Goal: Task Accomplishment & Management: Complete application form

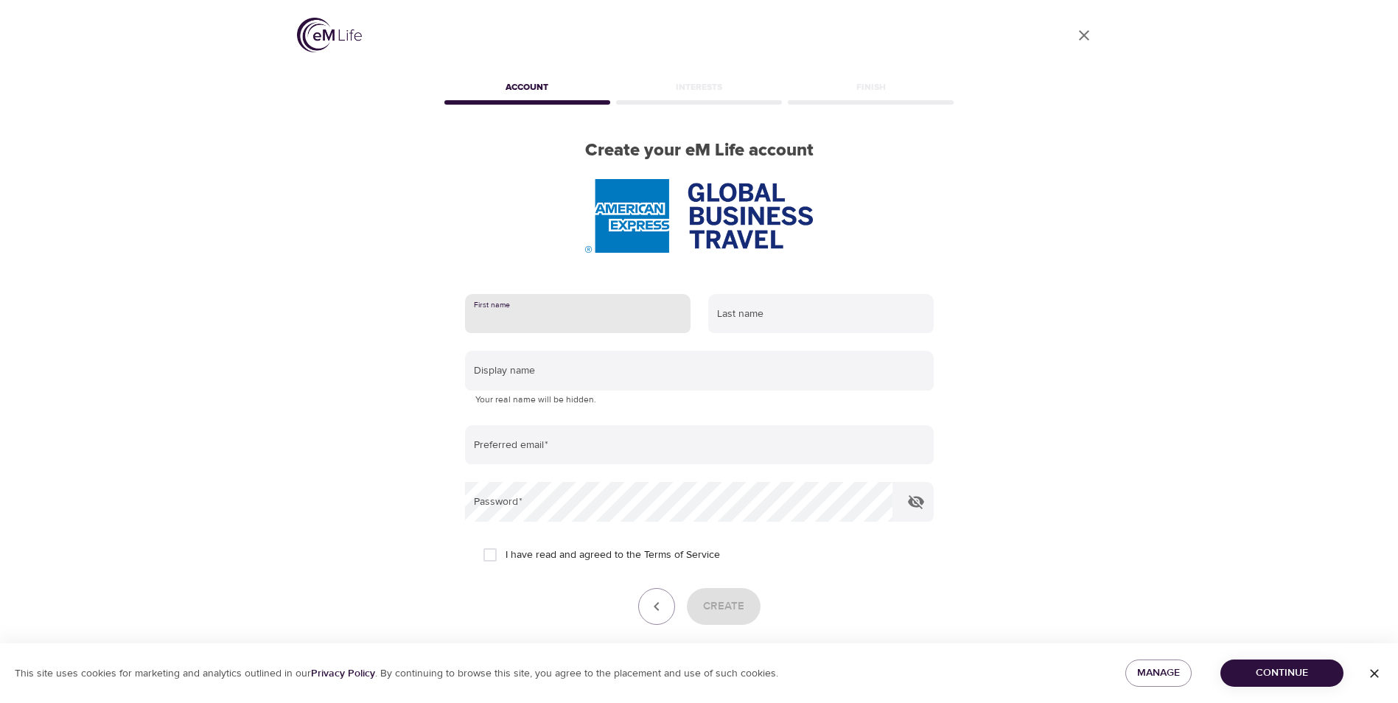
click at [639, 315] on input "text" at bounding box center [577, 314] width 225 height 40
type input "[PERSON_NAME]"
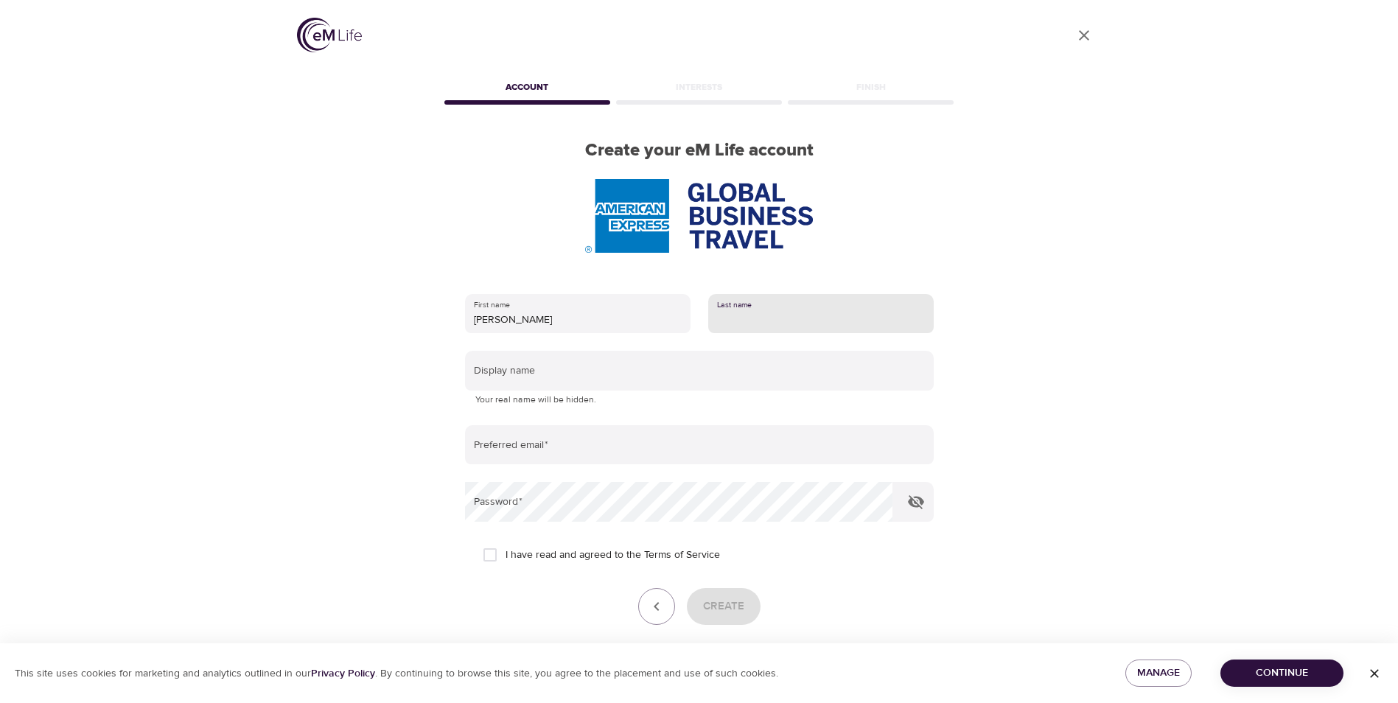
click at [848, 310] on input "text" at bounding box center [820, 314] width 225 height 40
type input "Lo"
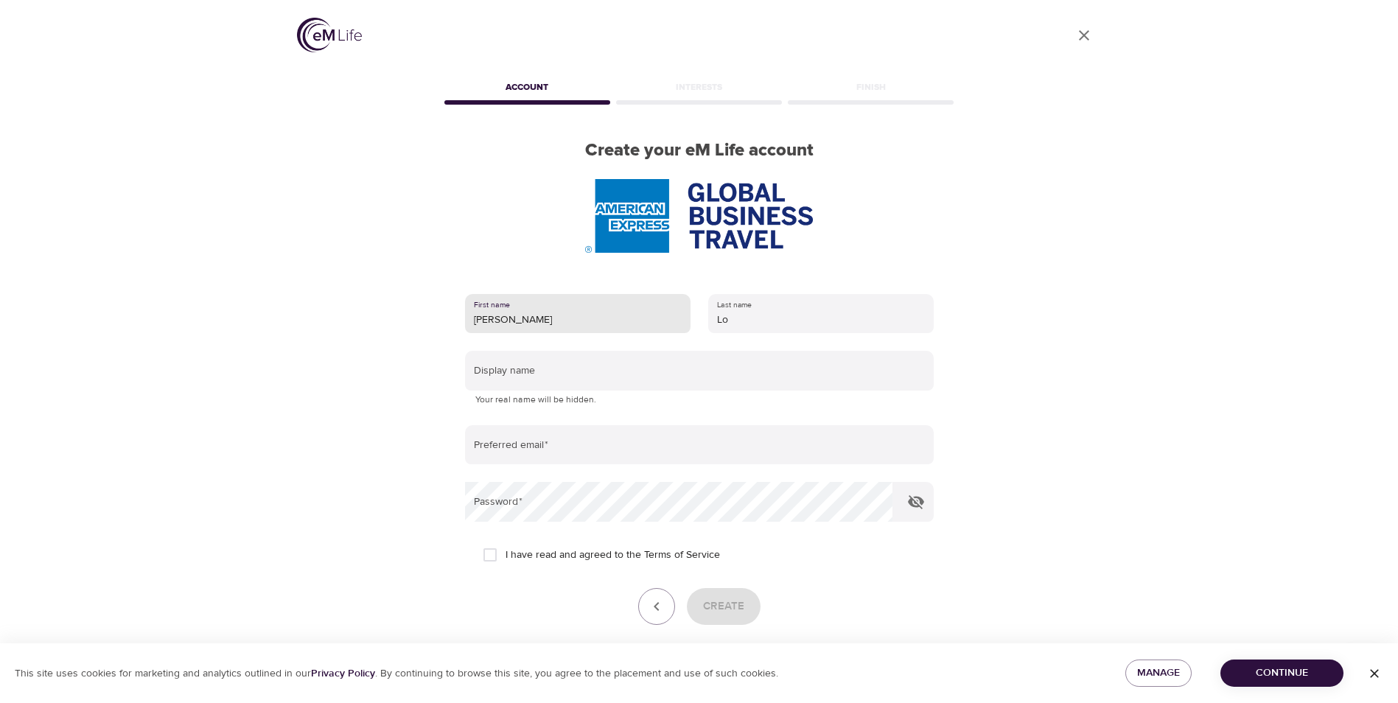
drag, startPoint x: 550, startPoint y: 324, endPoint x: 426, endPoint y: 323, distance: 124.5
click at [426, 323] on div "User Profile Account Interests Finish Create your eM Life account First name [P…" at bounding box center [699, 351] width 840 height 703
type input "[PERSON_NAME]"
drag, startPoint x: 576, startPoint y: 382, endPoint x: 566, endPoint y: 371, distance: 15.1
click at [575, 381] on input "text" at bounding box center [699, 371] width 469 height 40
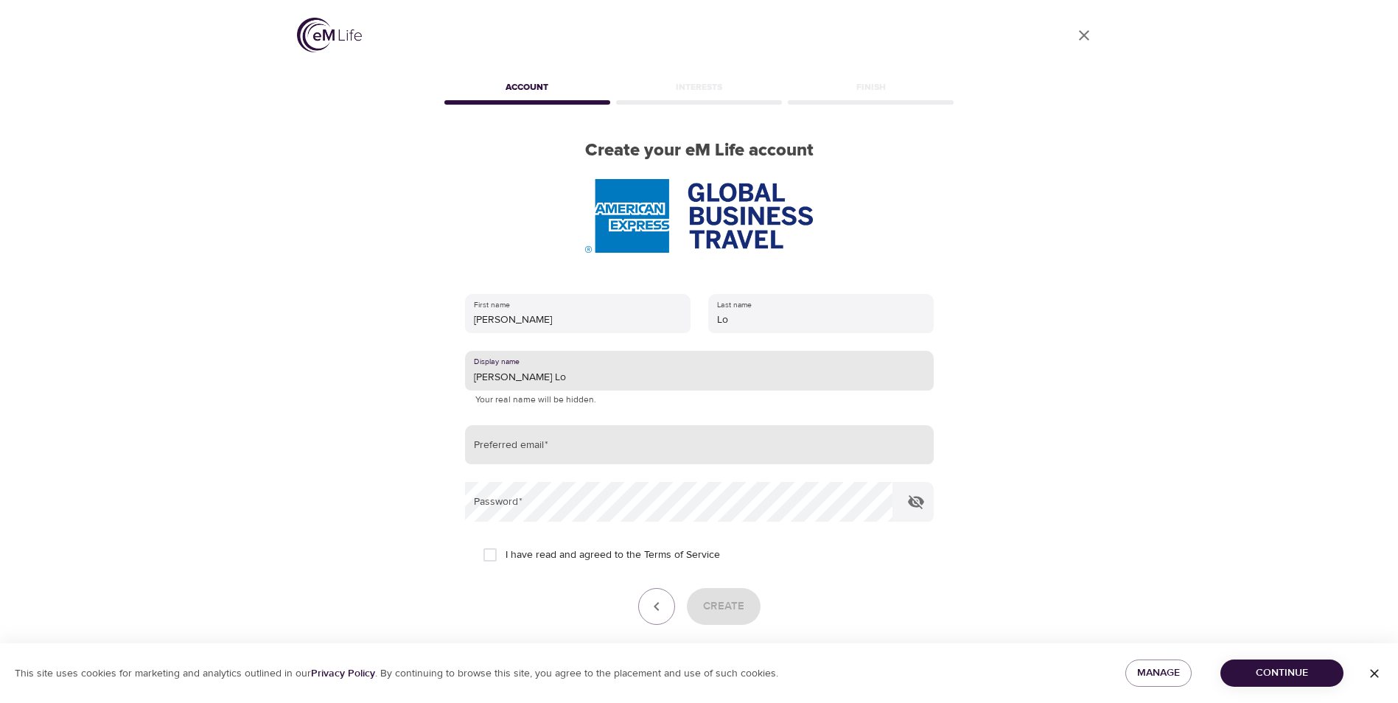
type input "[PERSON_NAME] Lo"
click at [611, 448] on input "email" at bounding box center [699, 445] width 469 height 40
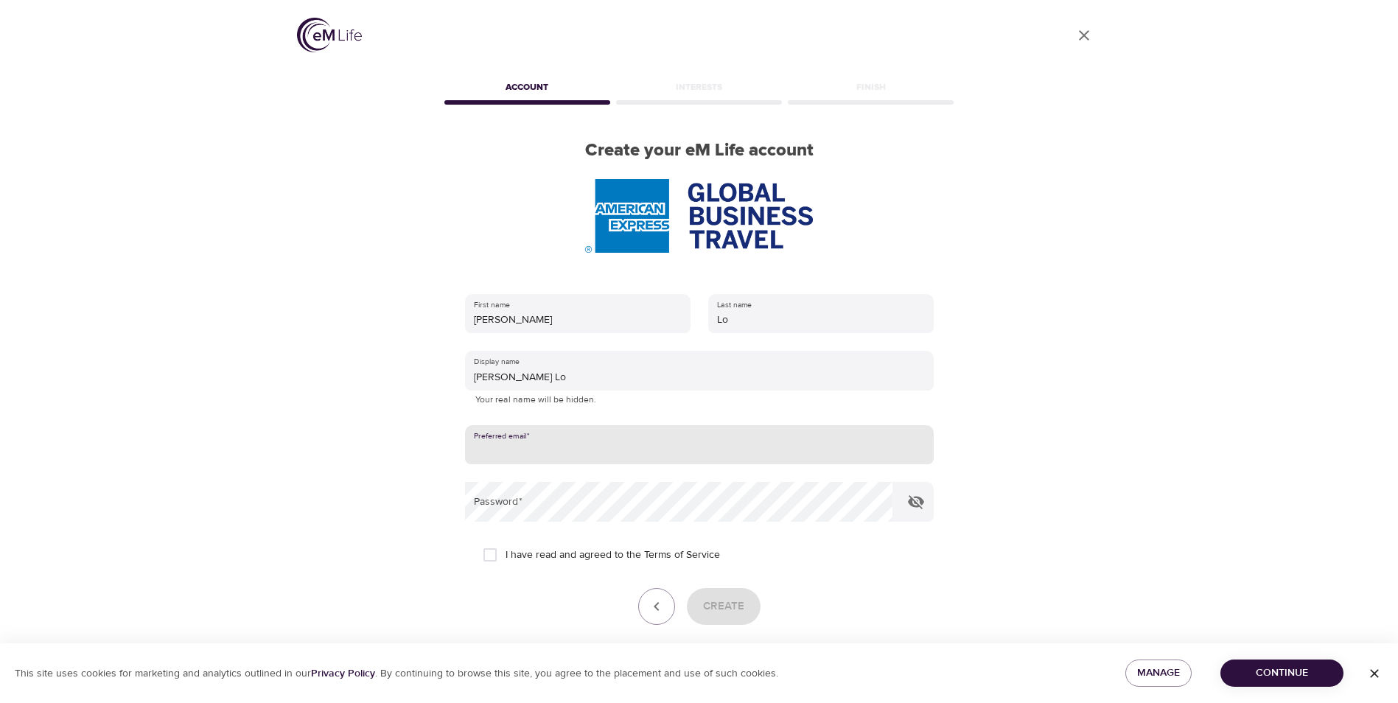
type input "timson.lo@amexgbt.com"
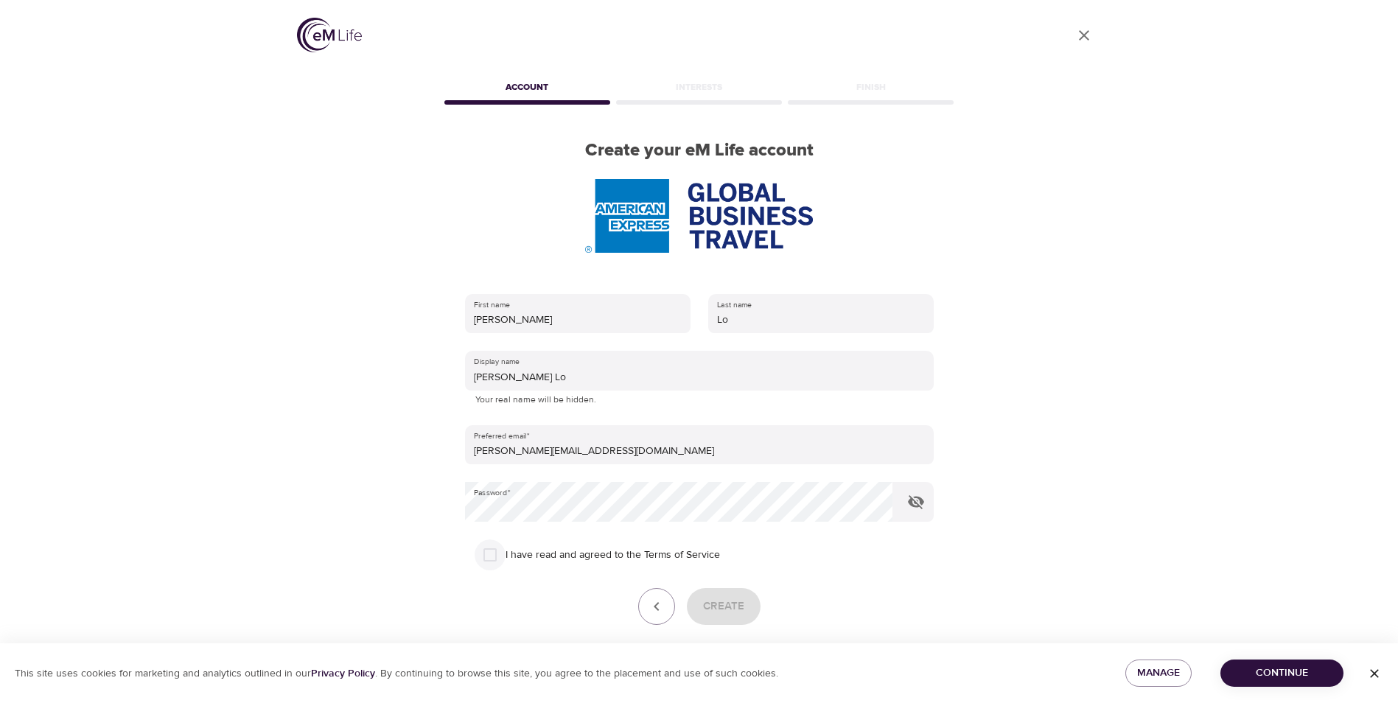
click at [491, 553] on input "I have read and agreed to the Terms of Service" at bounding box center [489, 554] width 31 height 31
checkbox input "true"
click at [734, 612] on span "Create" at bounding box center [723, 606] width 41 height 19
click at [1277, 673] on span "Continue" at bounding box center [1281, 673] width 99 height 18
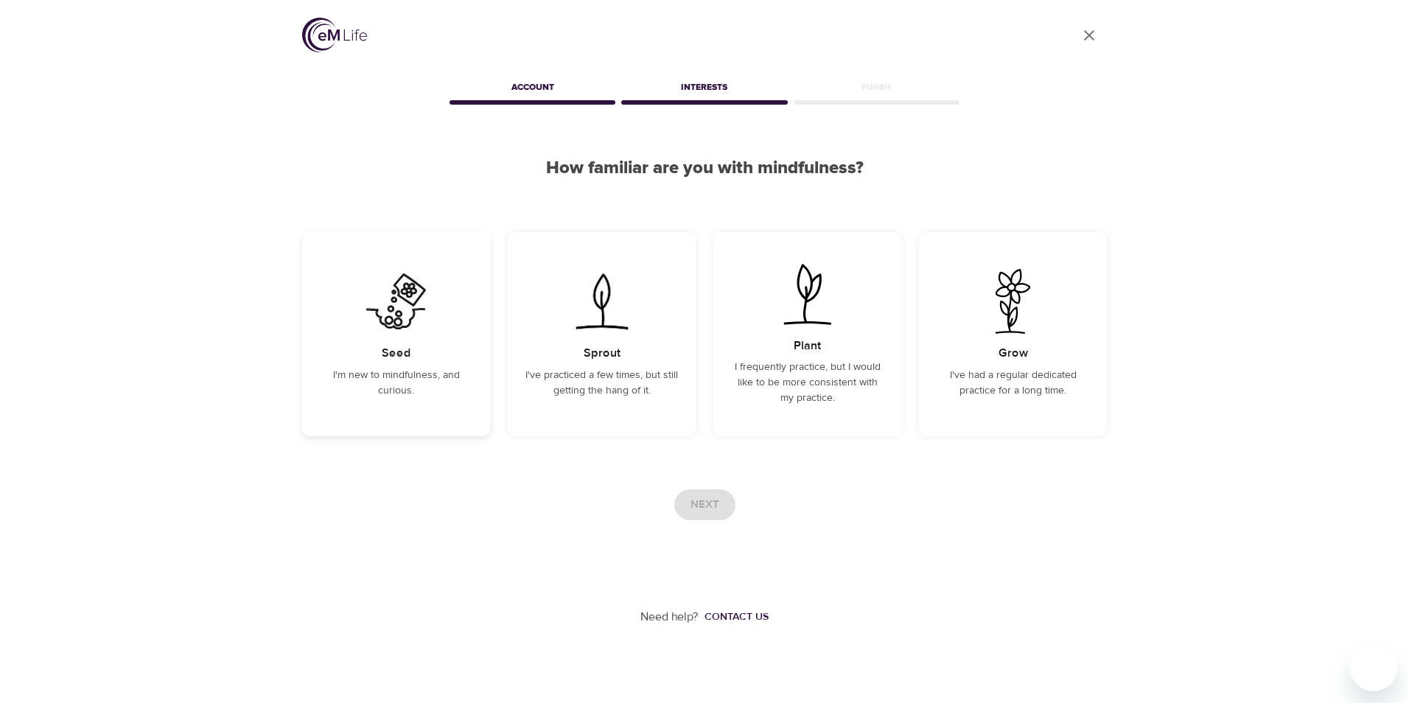
click at [406, 357] on h5 "Seed" at bounding box center [396, 353] width 29 height 15
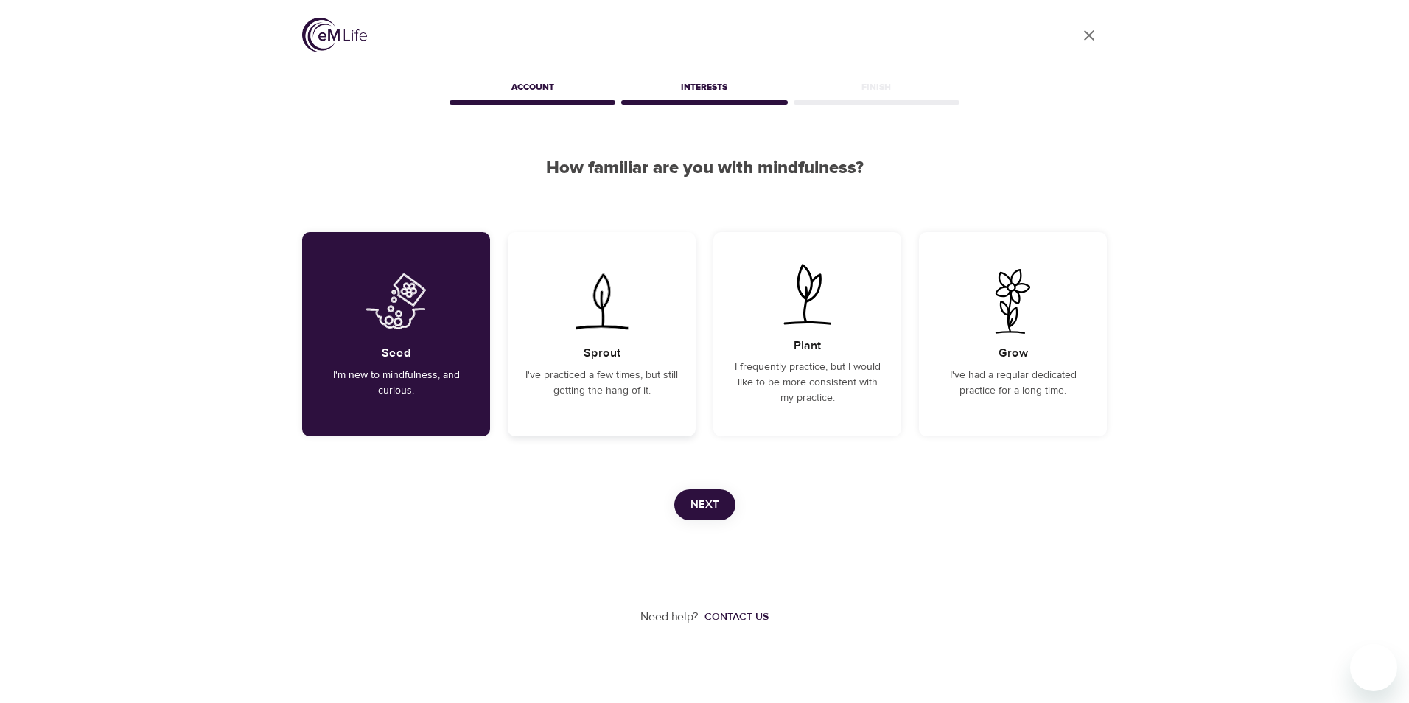
click at [570, 362] on div "Sprout I've practiced a few times, but still getting the hang of it." at bounding box center [602, 334] width 188 height 204
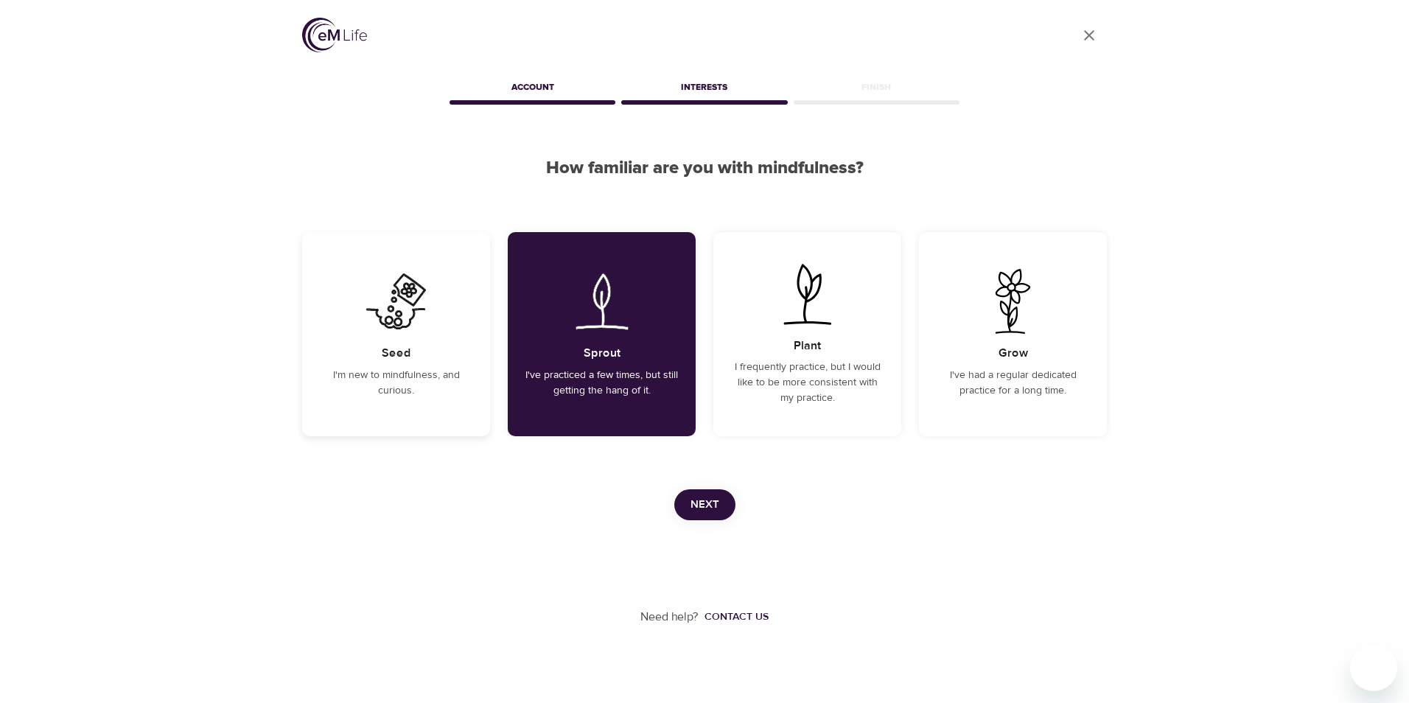
click at [441, 335] on div "Seed I'm new to mindfulness, and curious." at bounding box center [396, 334] width 188 height 204
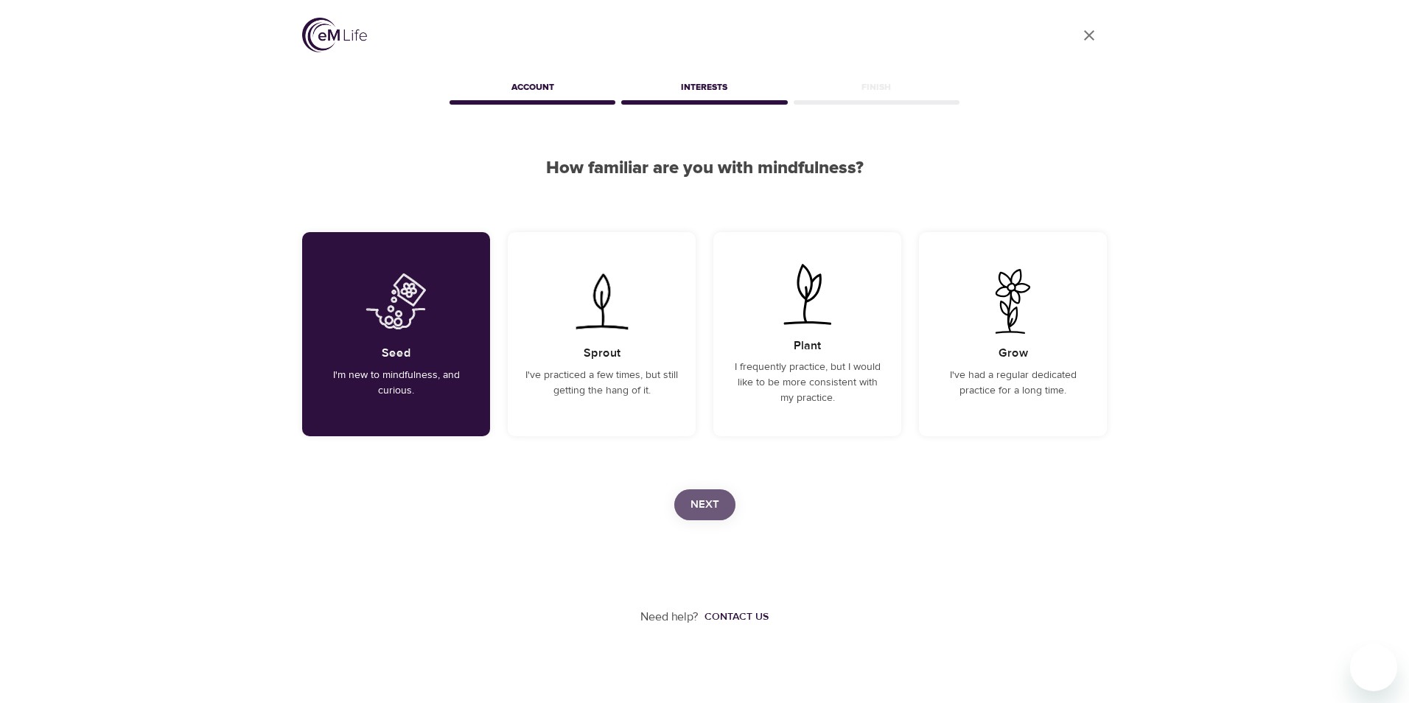
click at [708, 503] on span "Next" at bounding box center [704, 504] width 29 height 19
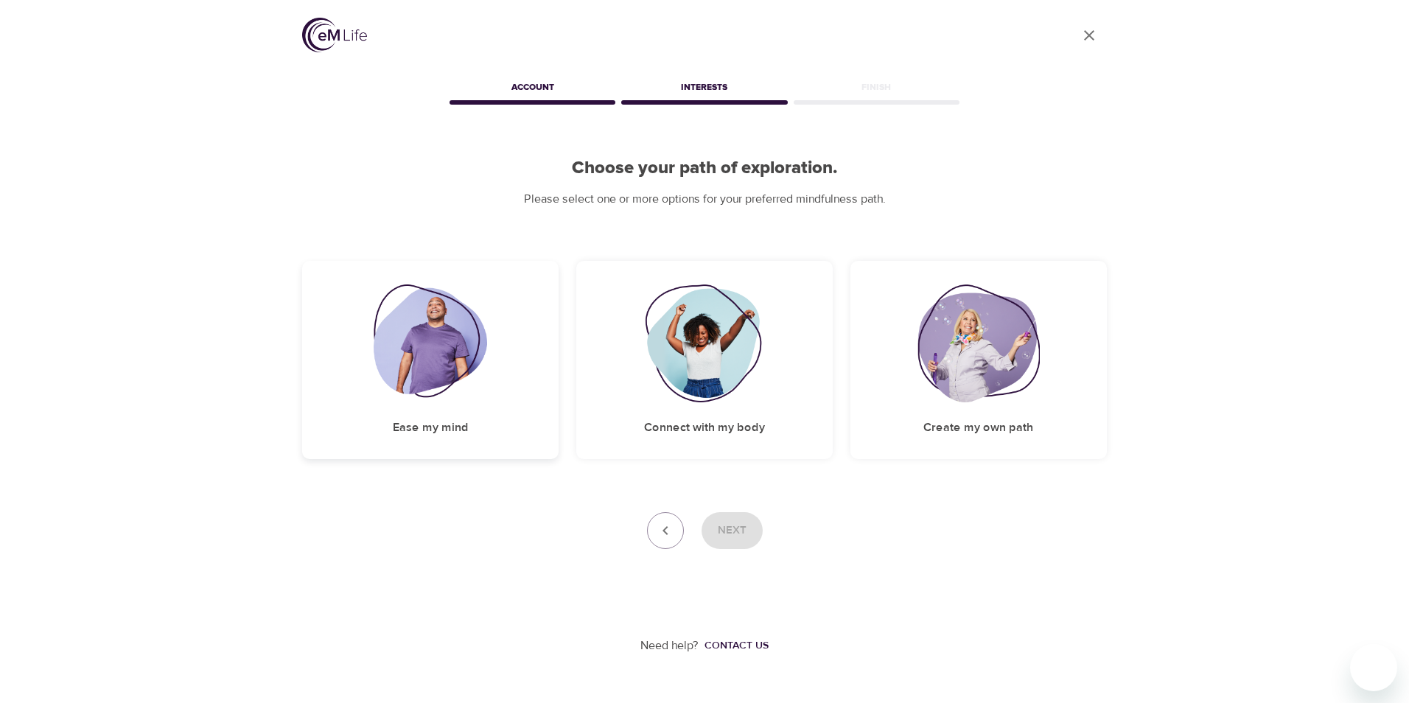
click at [449, 357] on img at bounding box center [431, 343] width 114 height 118
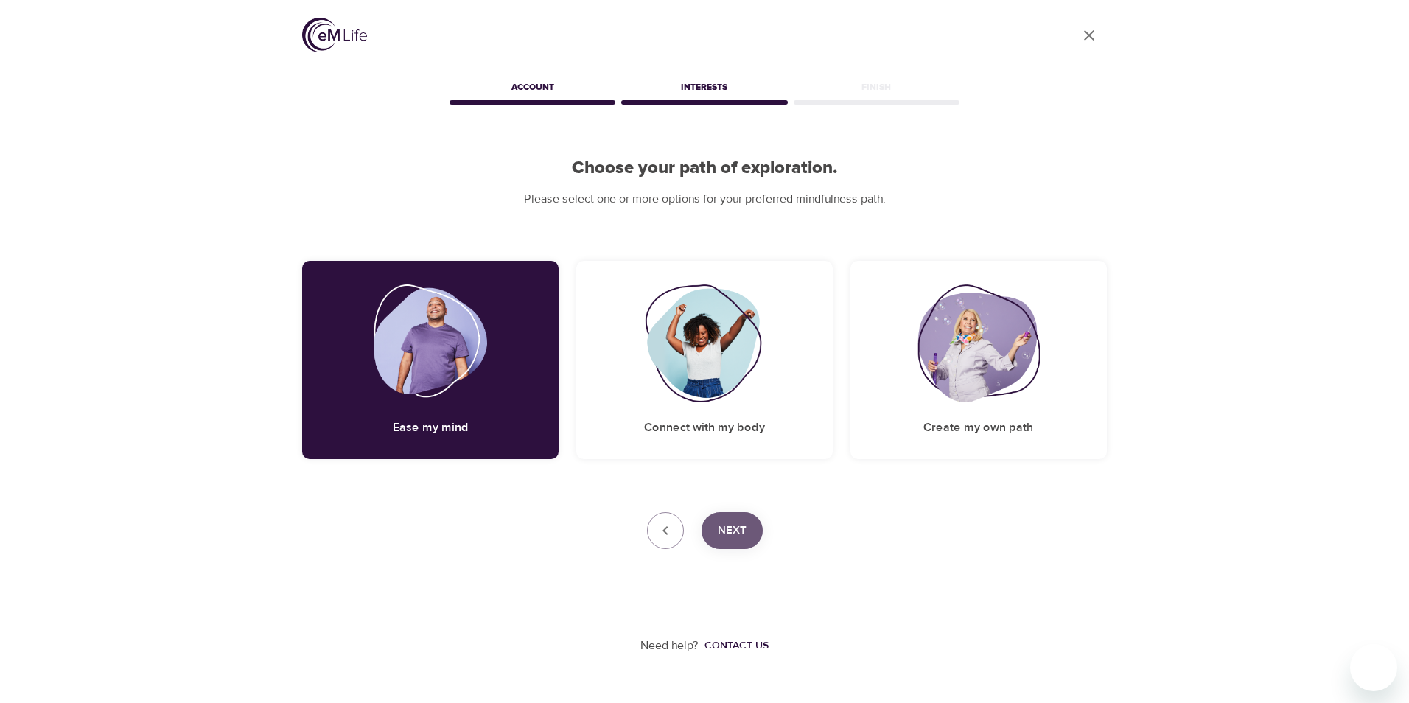
click at [747, 523] on button "Next" at bounding box center [731, 530] width 61 height 37
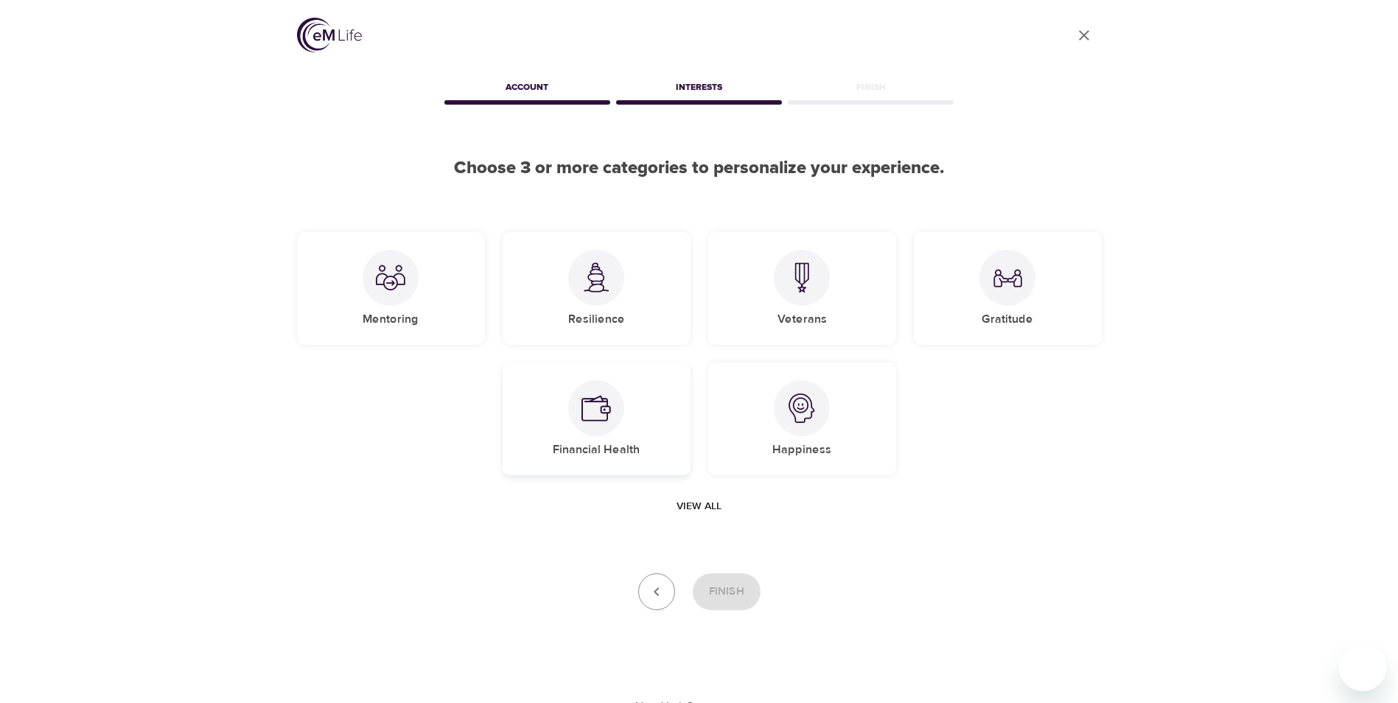
click at [605, 420] on img at bounding box center [595, 407] width 29 height 29
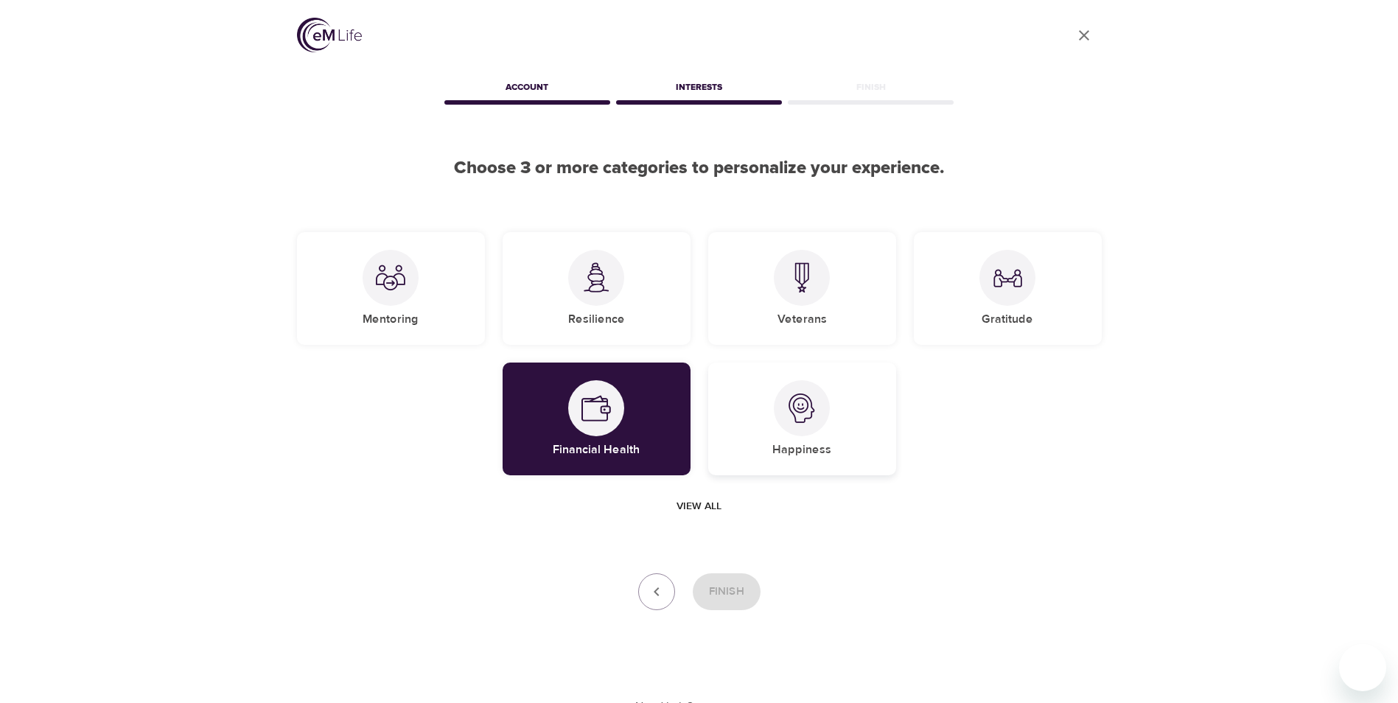
click at [810, 410] on img at bounding box center [801, 407] width 29 height 29
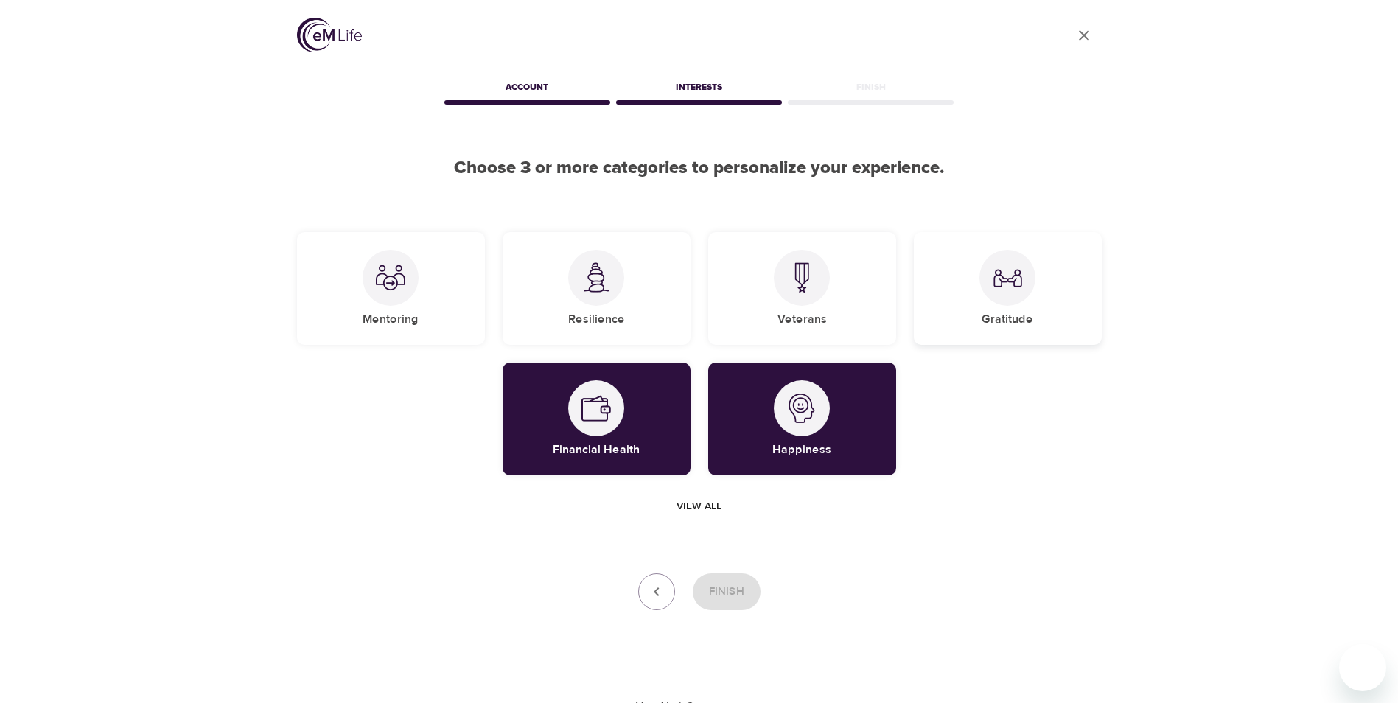
click at [962, 316] on div "Gratitude" at bounding box center [1008, 288] width 188 height 113
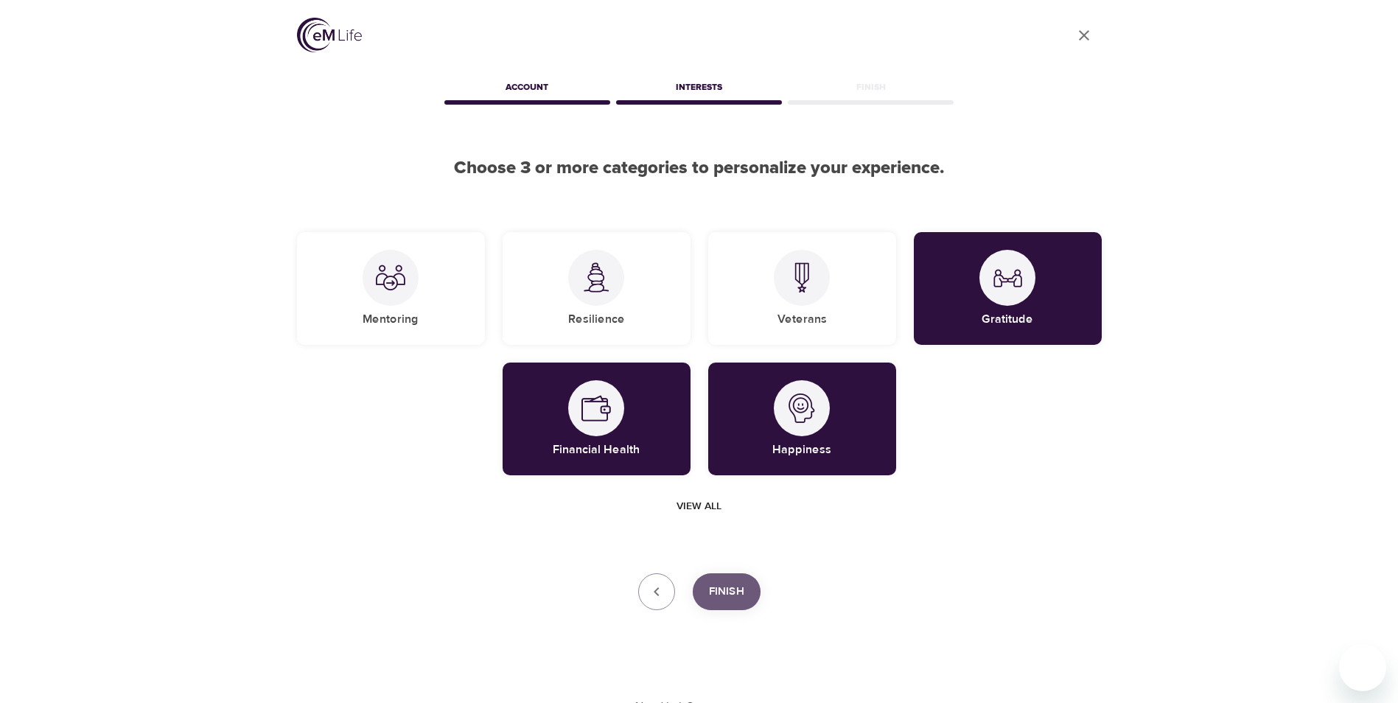
click at [743, 590] on button "Finish" at bounding box center [727, 591] width 68 height 37
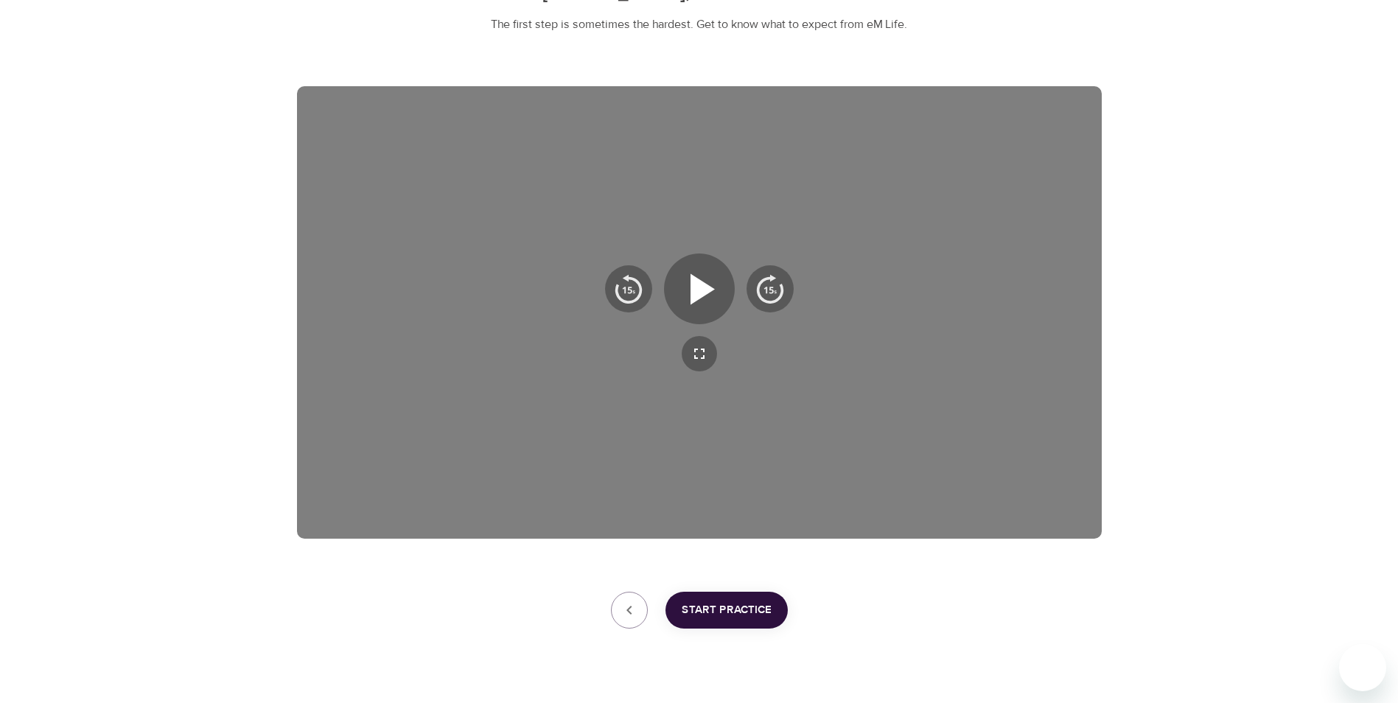
scroll to position [206, 0]
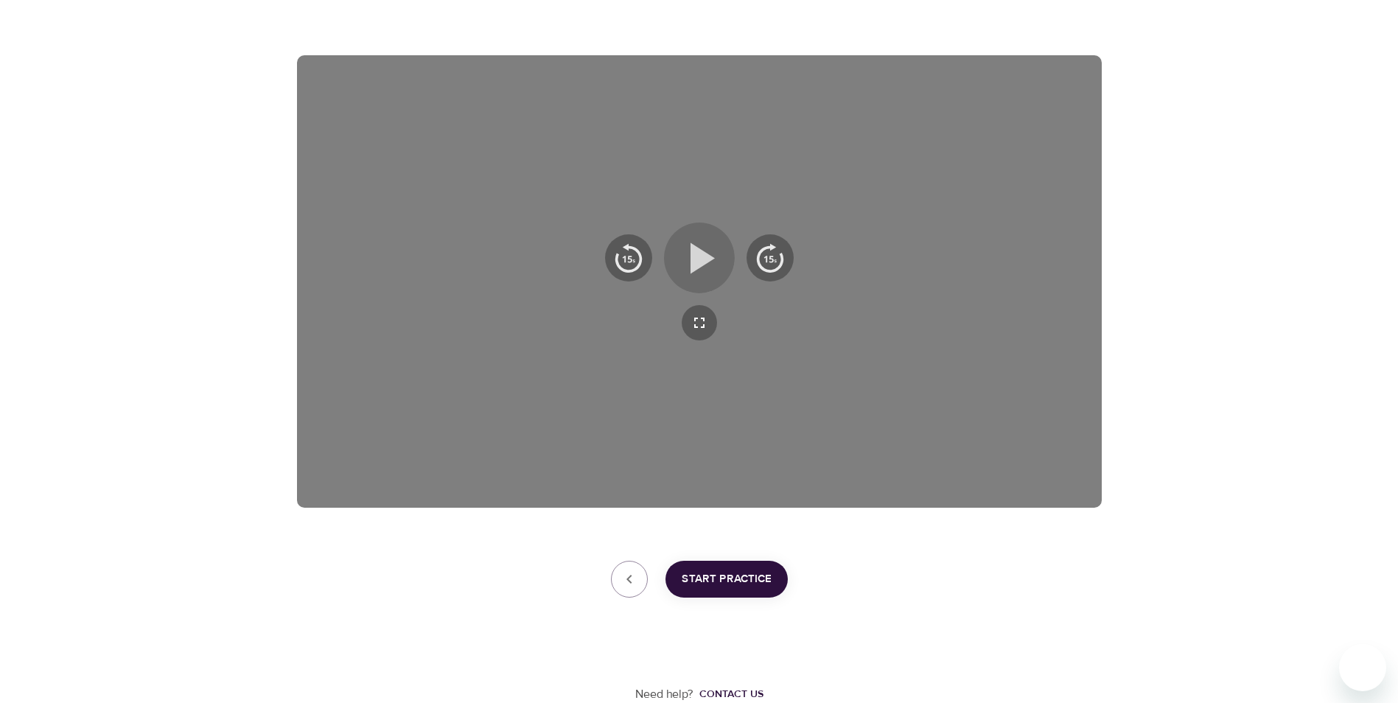
click at [702, 260] on icon "button" at bounding box center [702, 257] width 24 height 31
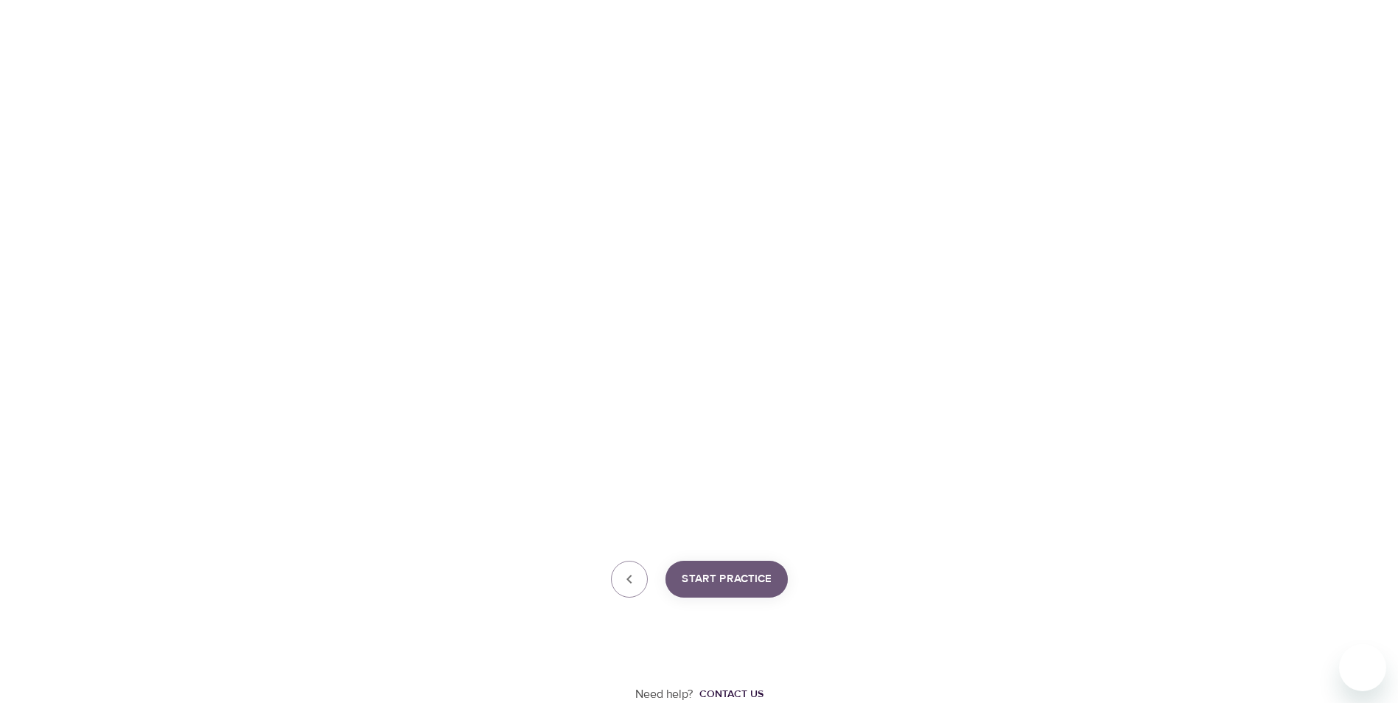
click at [733, 581] on span "Start Practice" at bounding box center [726, 578] width 90 height 19
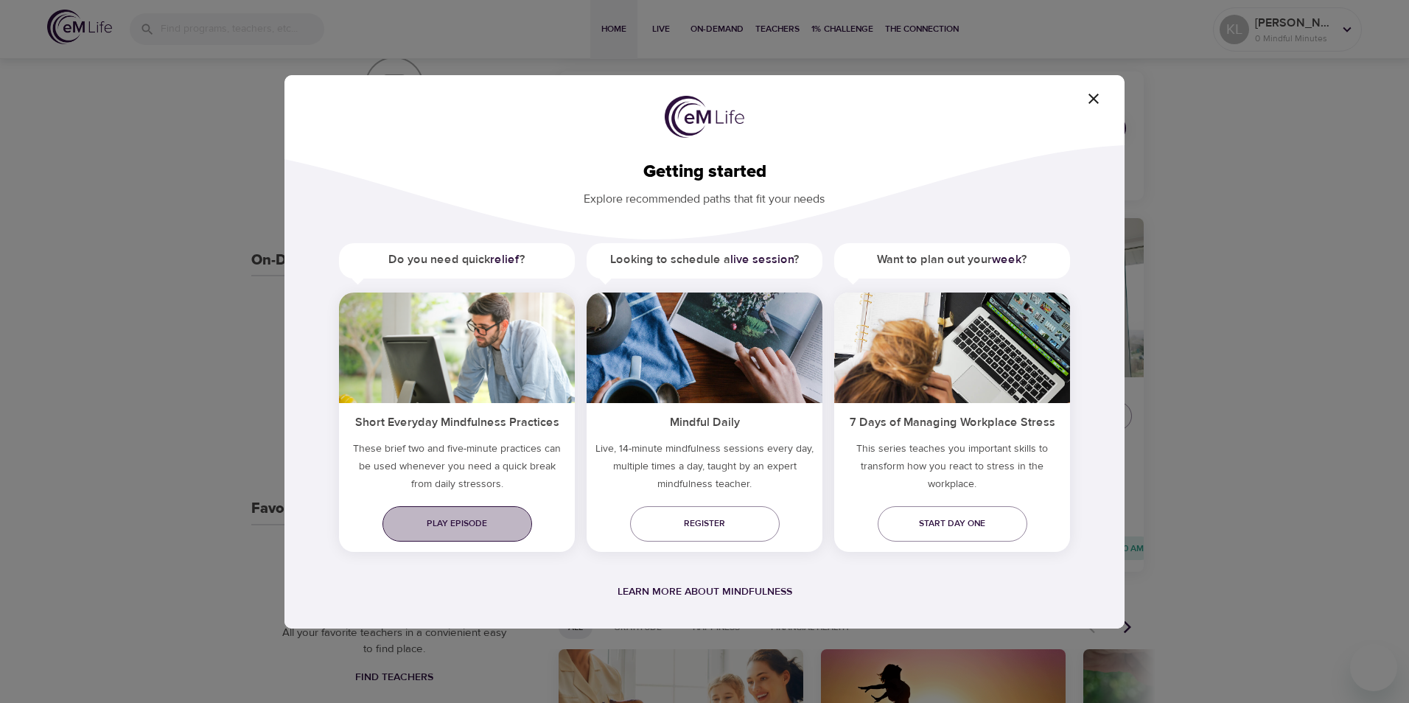
click at [486, 522] on span "Play episode" at bounding box center [457, 523] width 126 height 15
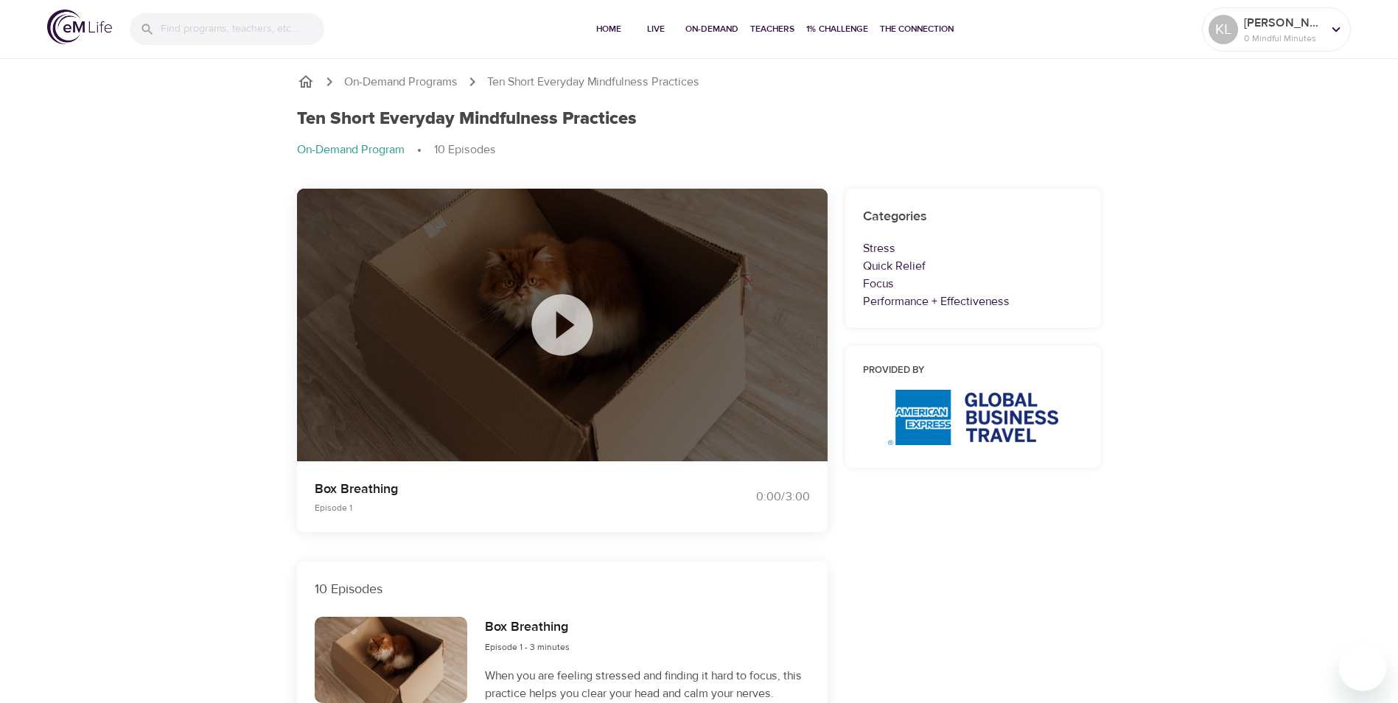
click at [561, 324] on icon at bounding box center [562, 325] width 74 height 74
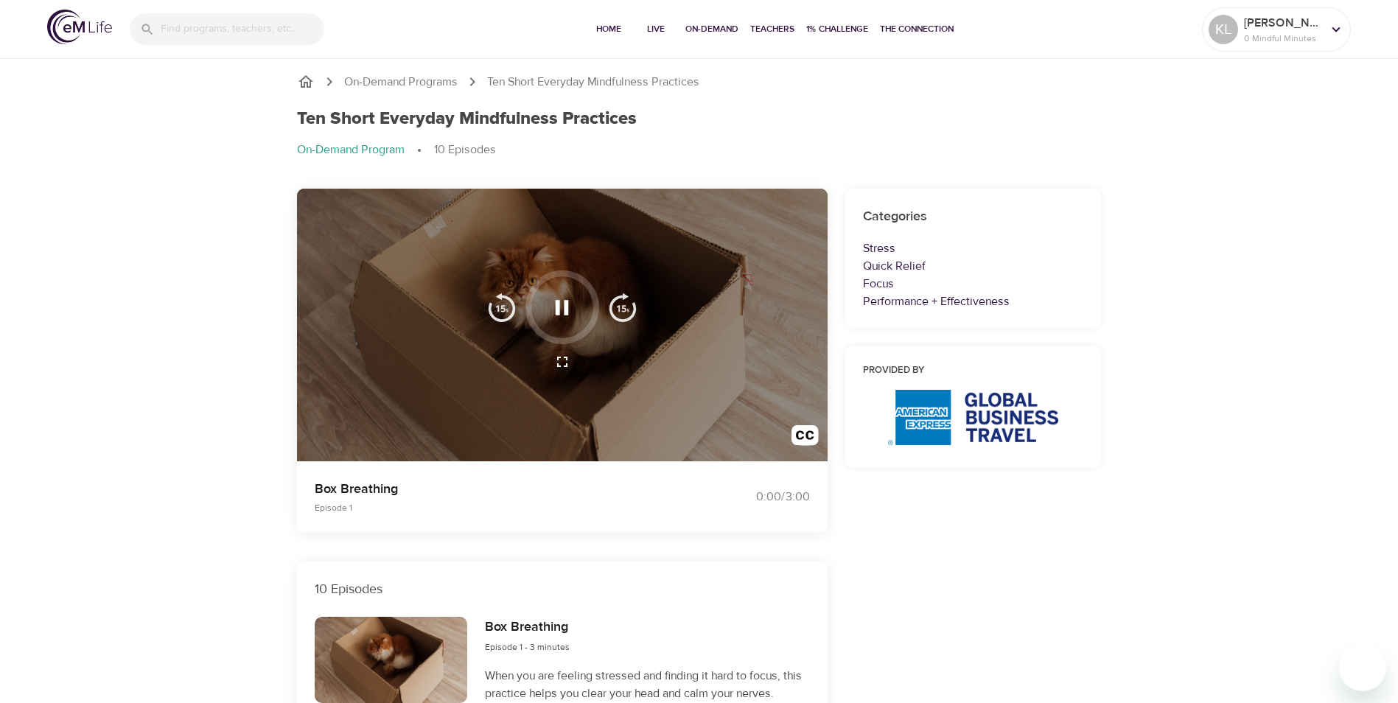
click at [578, 486] on p "Box Breathing" at bounding box center [498, 489] width 367 height 20
